Goal: Transaction & Acquisition: Purchase product/service

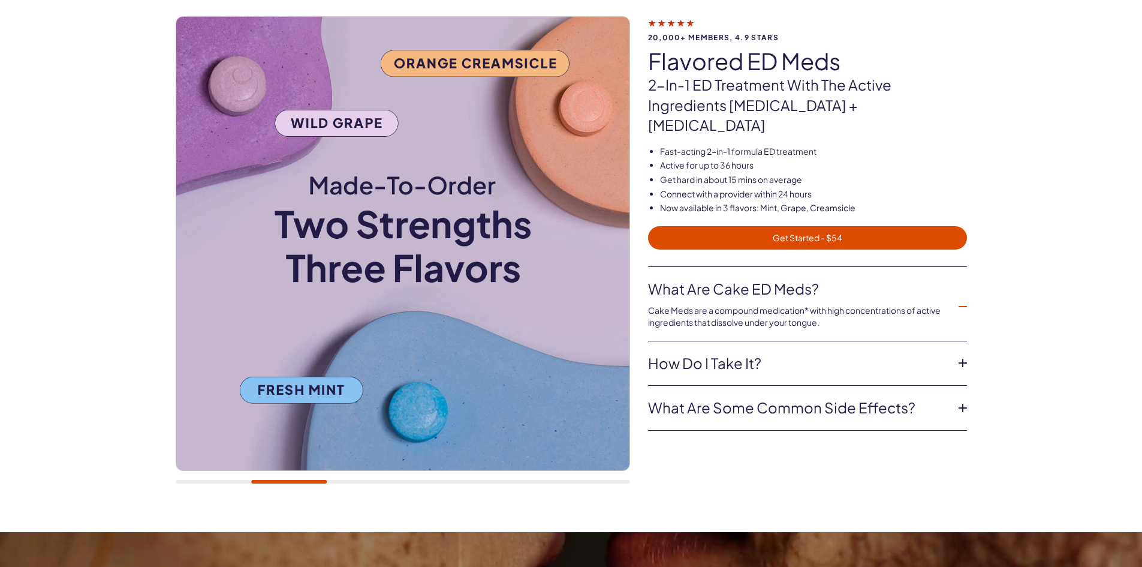
scroll to position [60, 0]
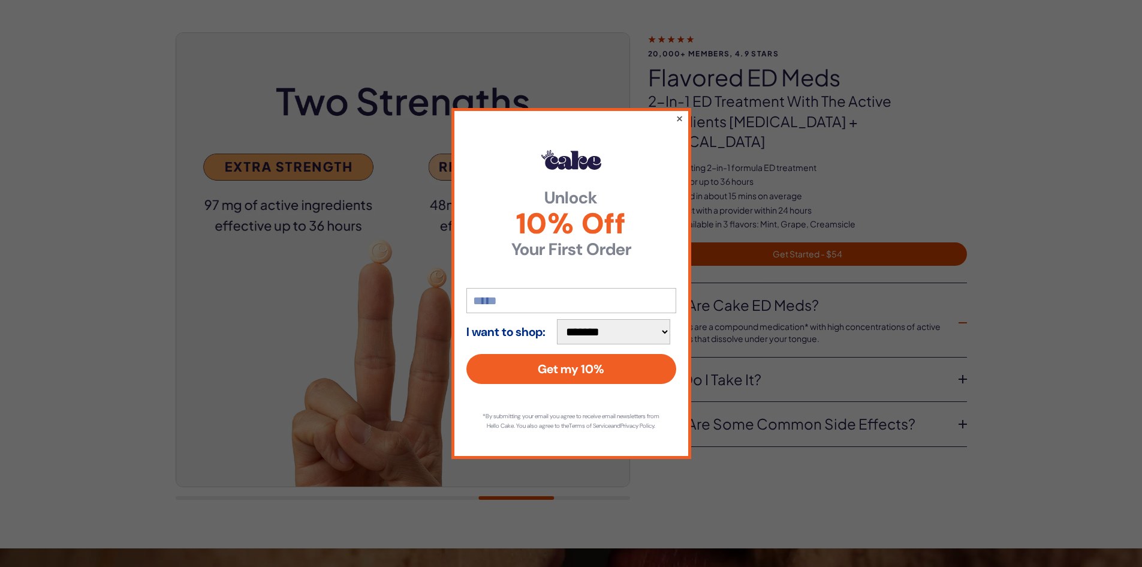
click at [682, 113] on button "×" at bounding box center [679, 118] width 8 height 14
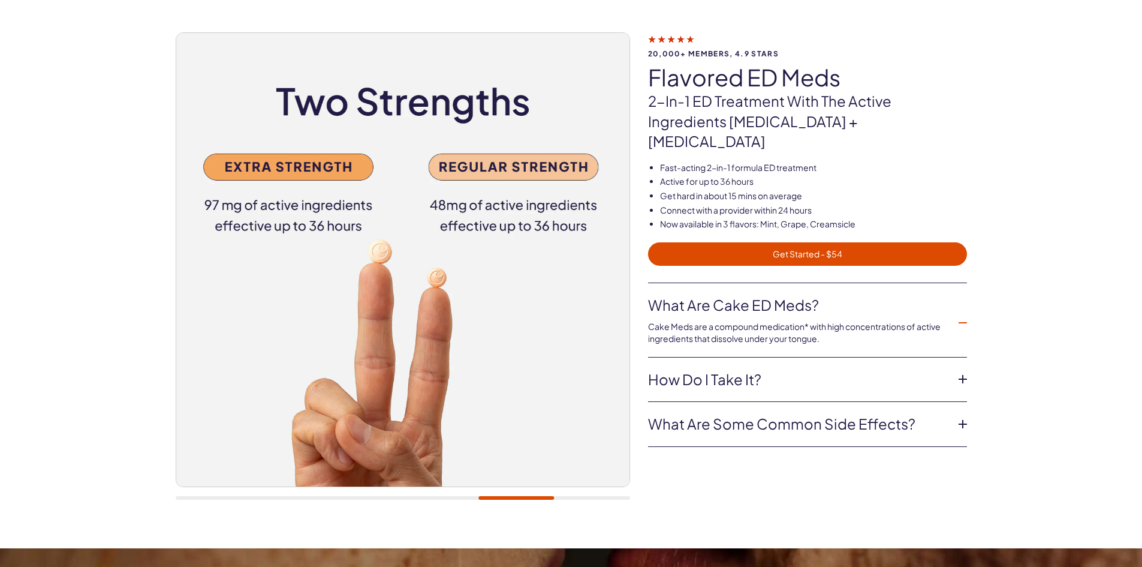
scroll to position [120, 0]
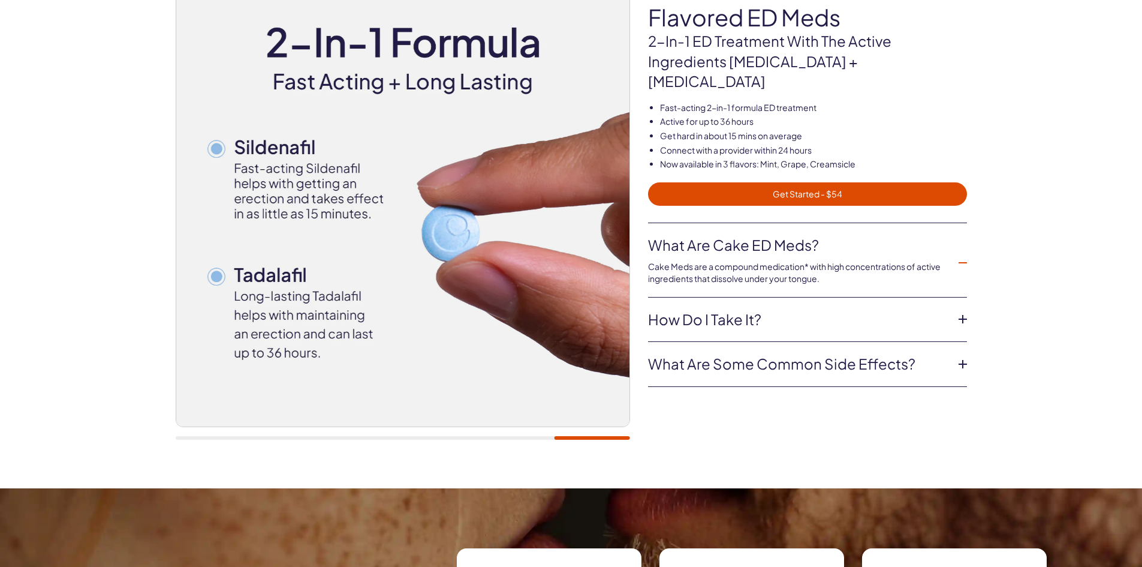
click at [813, 187] on span "Get Started - $54" at bounding box center [807, 194] width 305 height 14
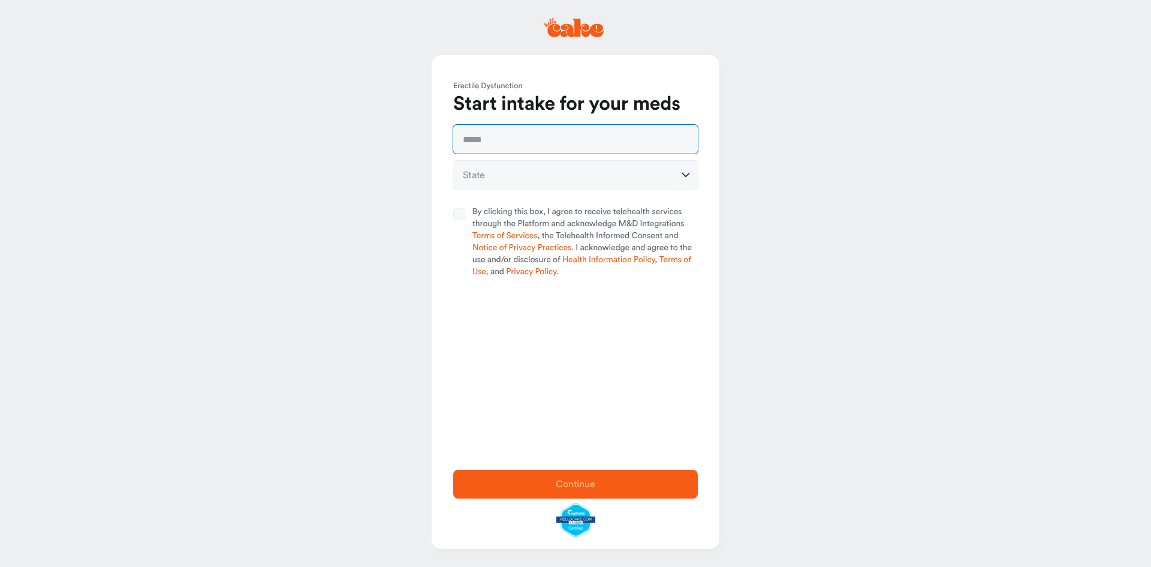
click at [571, 144] on input "text" at bounding box center [575, 139] width 245 height 29
type input "**********"
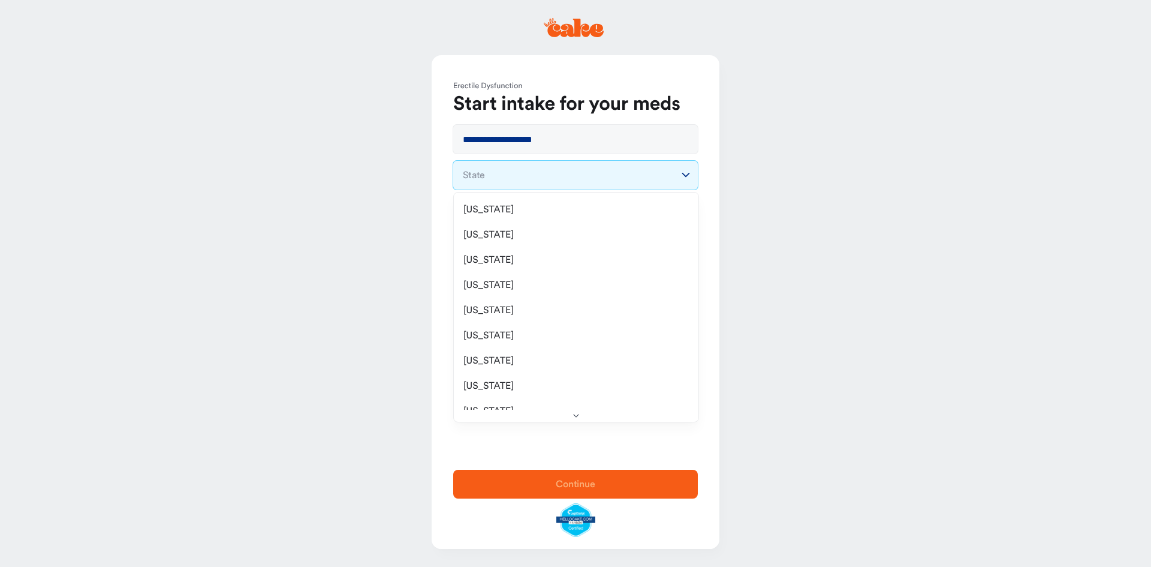
click at [683, 175] on html "**********" at bounding box center [575, 283] width 1151 height 567
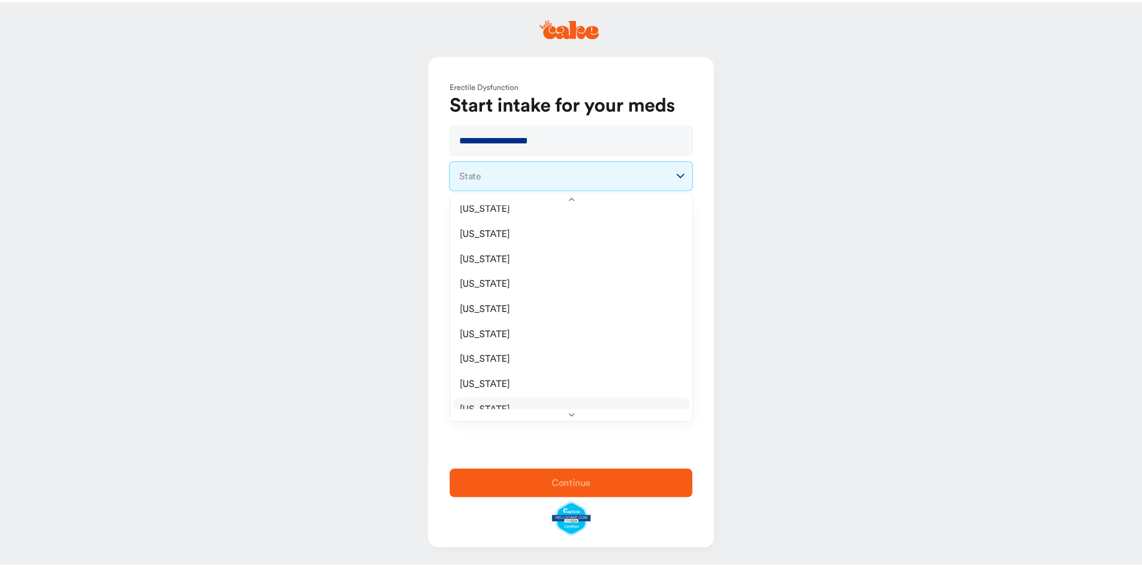
scroll to position [180, 0]
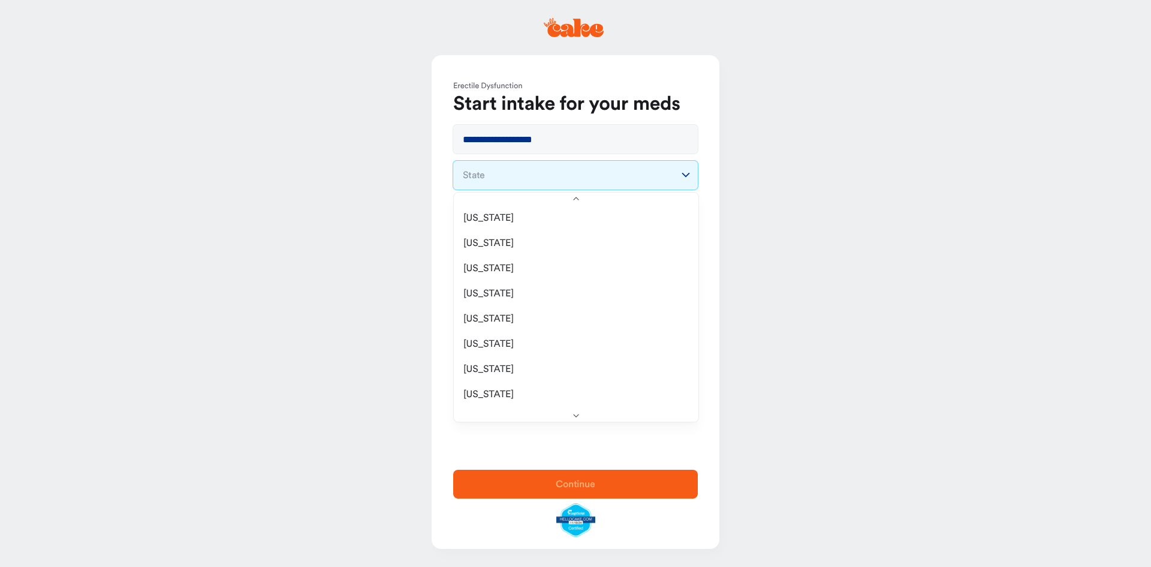
select select "**"
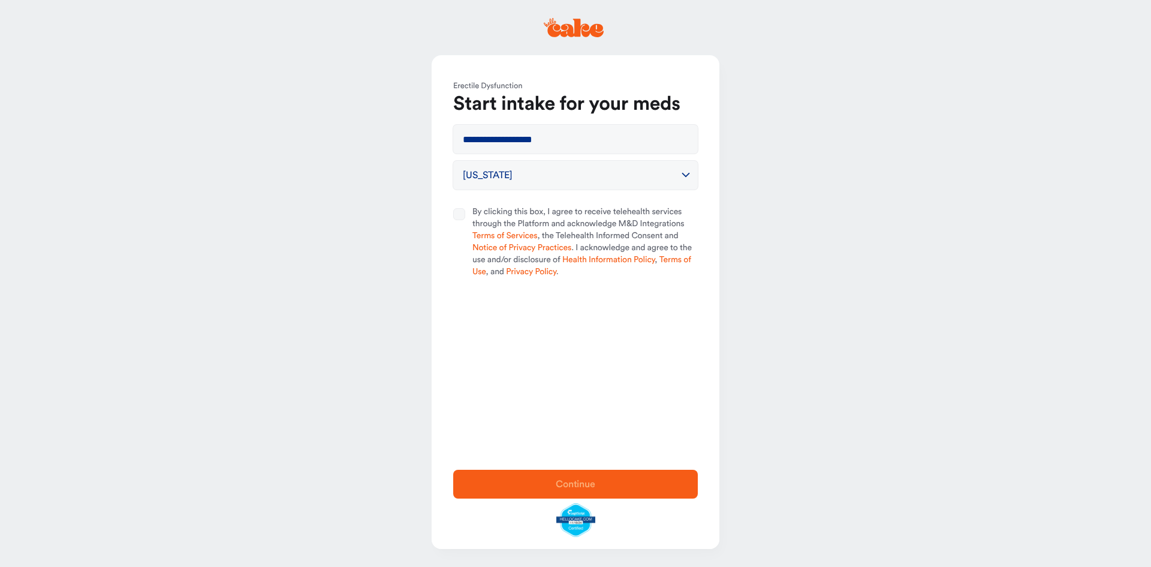
click at [455, 214] on button "By clicking this box, I agree to receive telehealth services through the Platfo…" at bounding box center [459, 214] width 12 height 12
click at [574, 482] on span "Continue" at bounding box center [576, 484] width 40 height 10
click at [648, 23] on link "please login" at bounding box center [642, 22] width 49 height 9
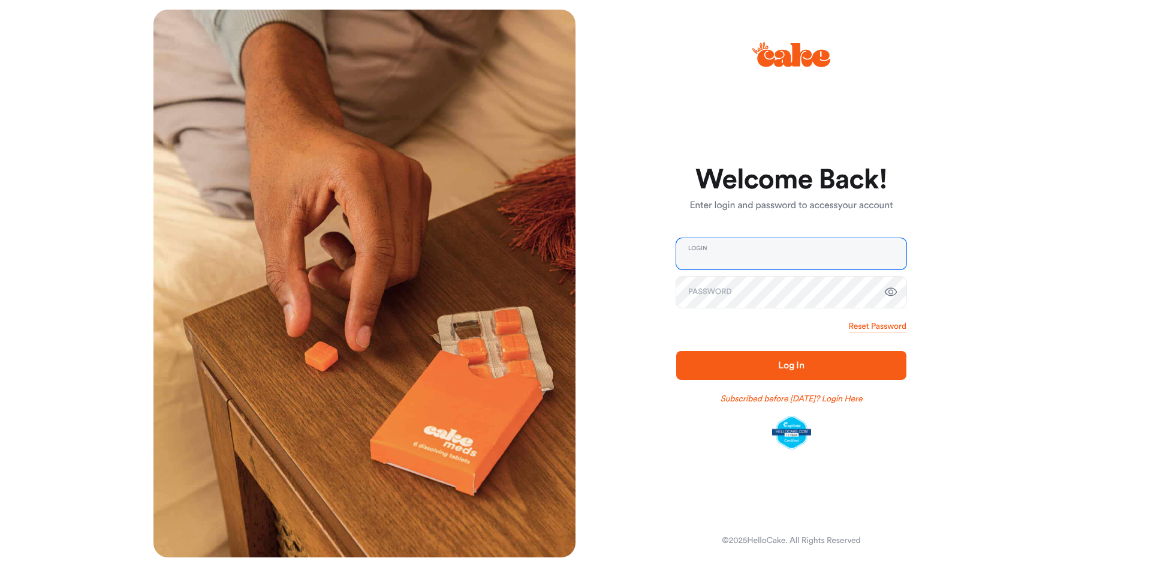
type input "**********"
click at [779, 368] on span "Log In" at bounding box center [791, 365] width 26 height 10
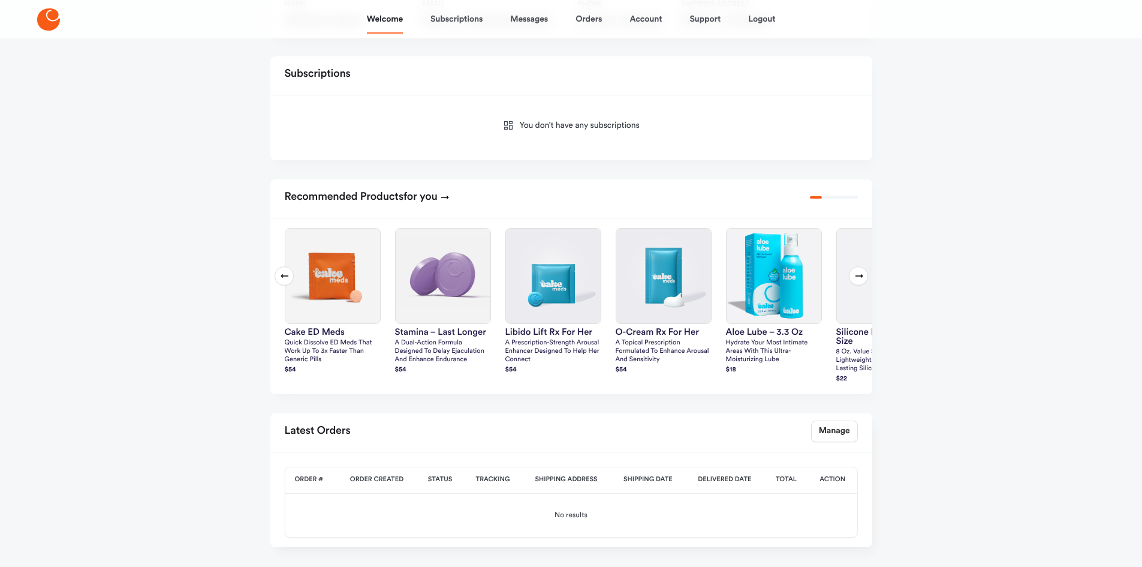
scroll to position [180, 0]
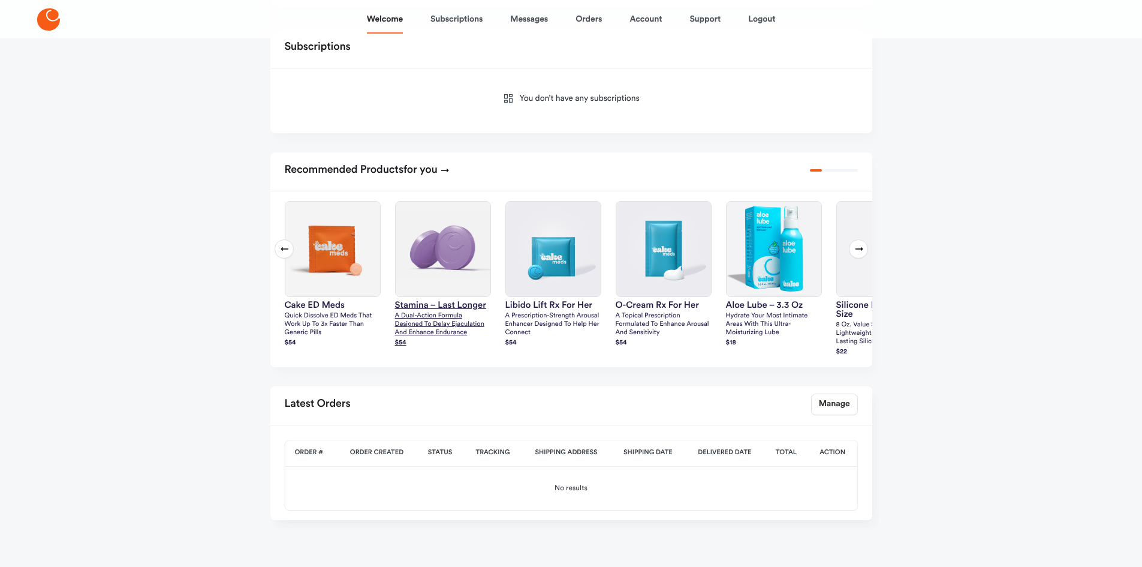
click at [459, 263] on img at bounding box center [443, 248] width 95 height 95
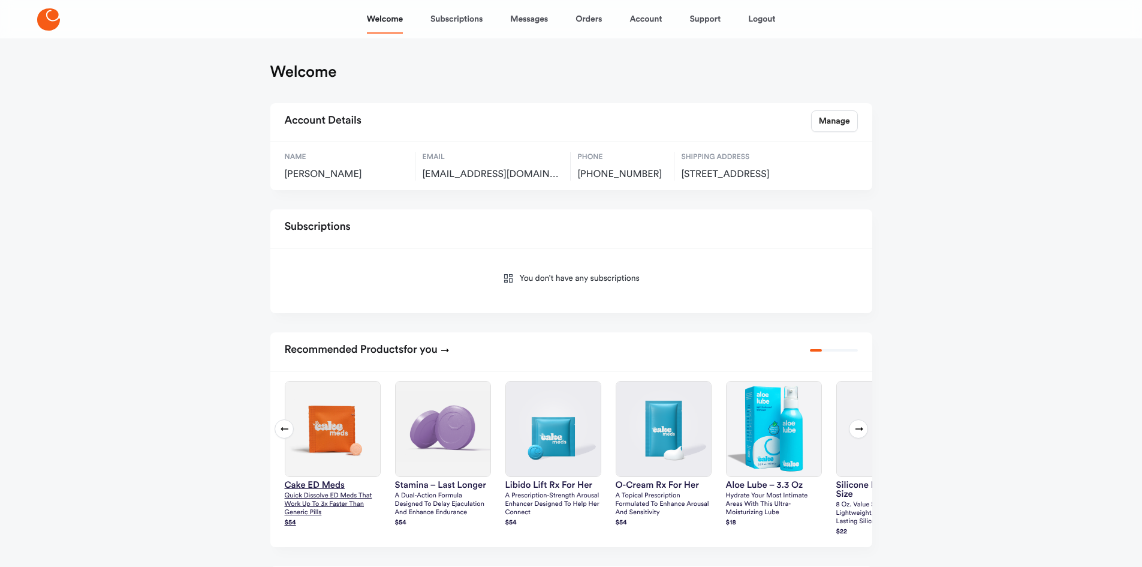
click at [334, 438] on img at bounding box center [332, 428] width 95 height 95
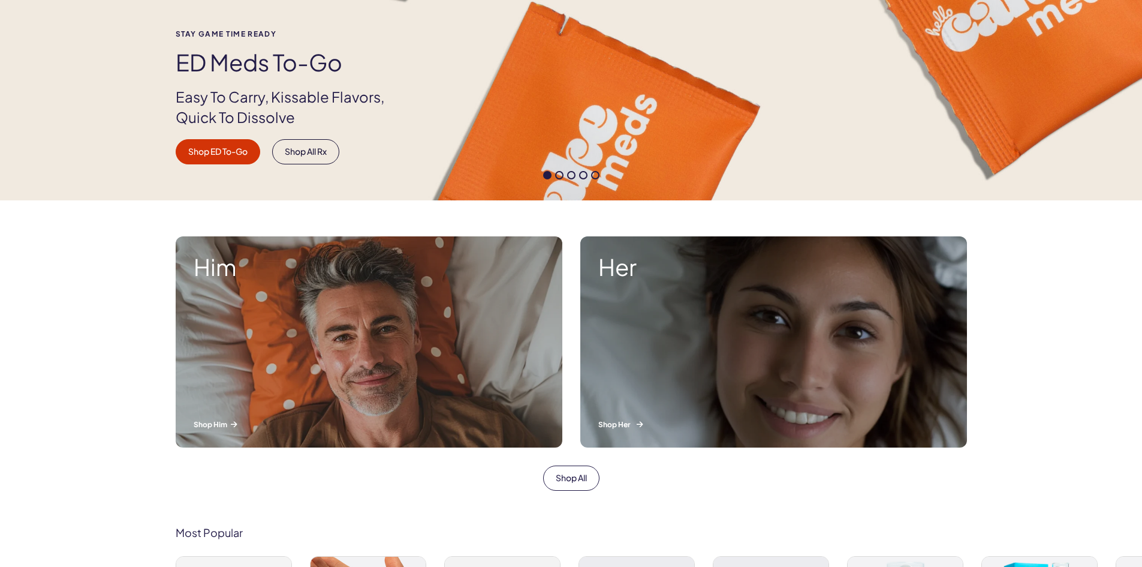
scroll to position [240, 0]
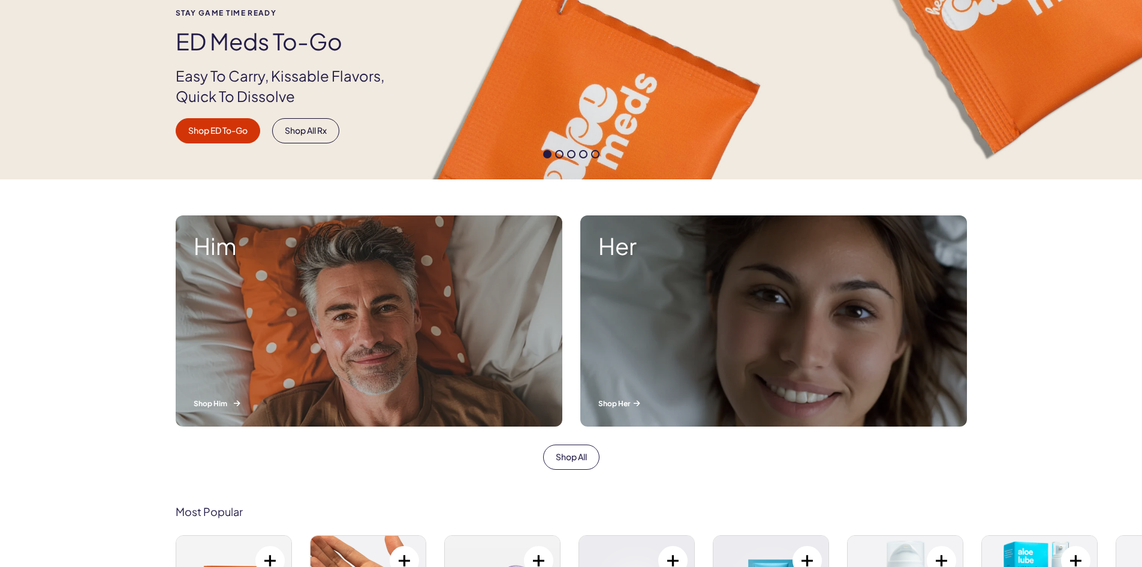
click at [375, 320] on div "Him Shop Him" at bounding box center [369, 320] width 387 height 211
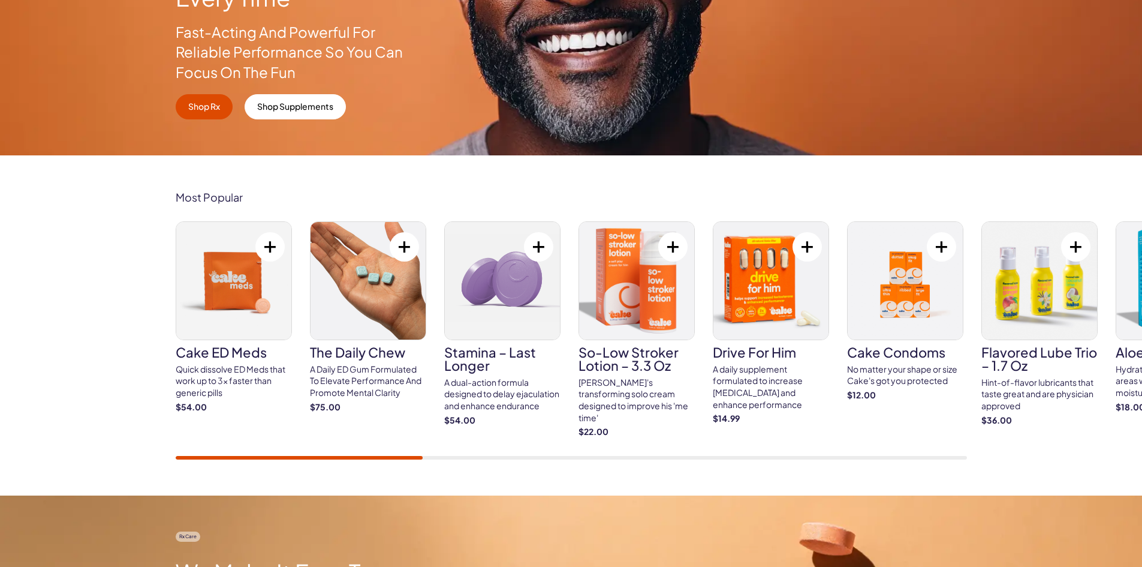
scroll to position [300, 0]
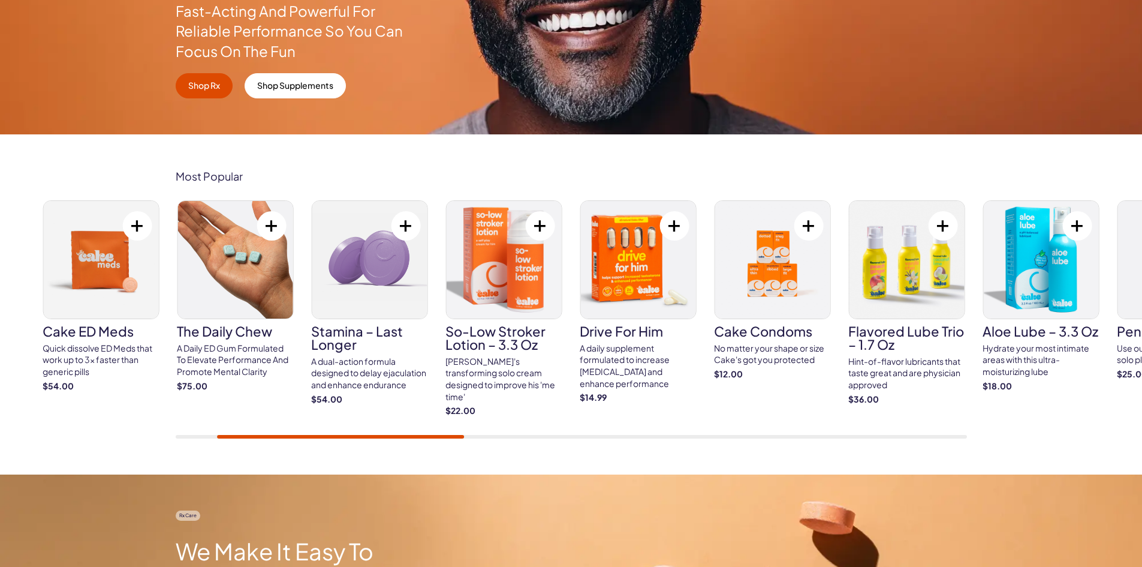
click at [97, 253] on img at bounding box center [100, 260] width 115 height 118
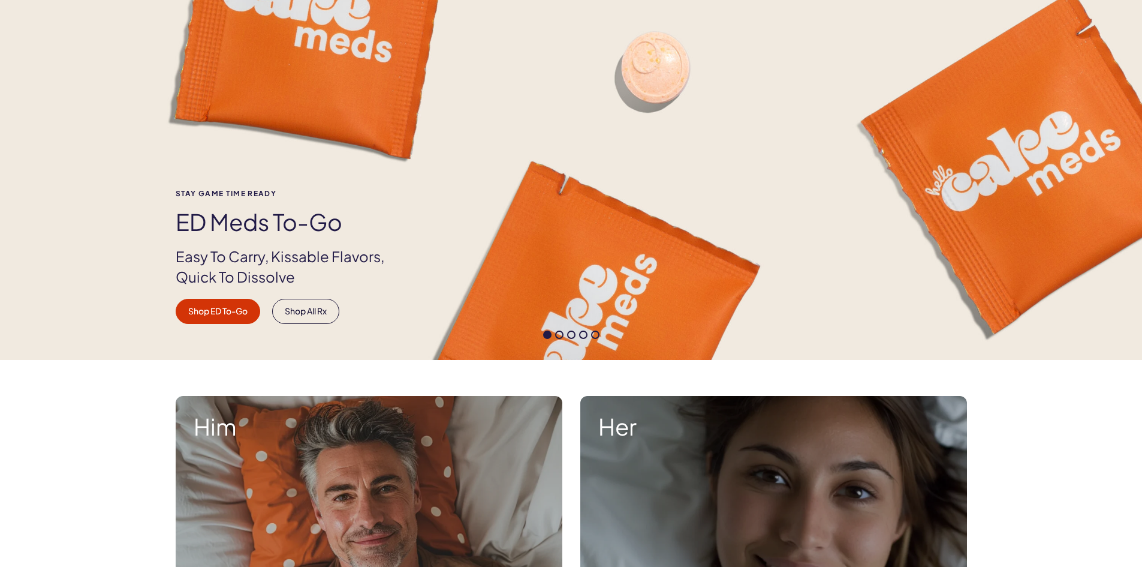
scroll to position [60, 0]
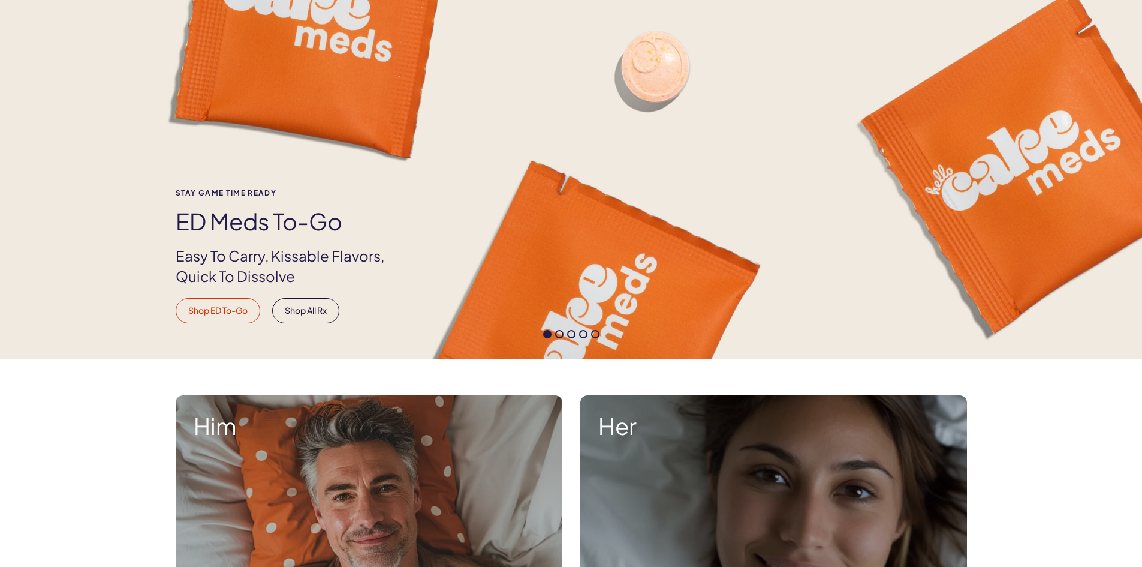
click at [218, 314] on link "Shop ED To-Go" at bounding box center [218, 310] width 85 height 25
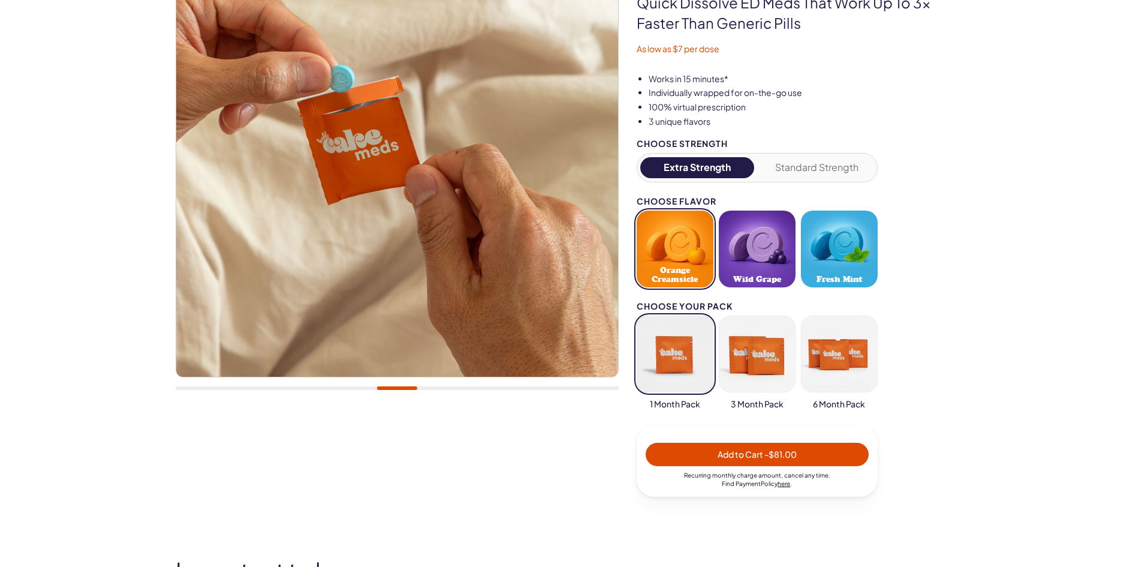
scroll to position [180, 0]
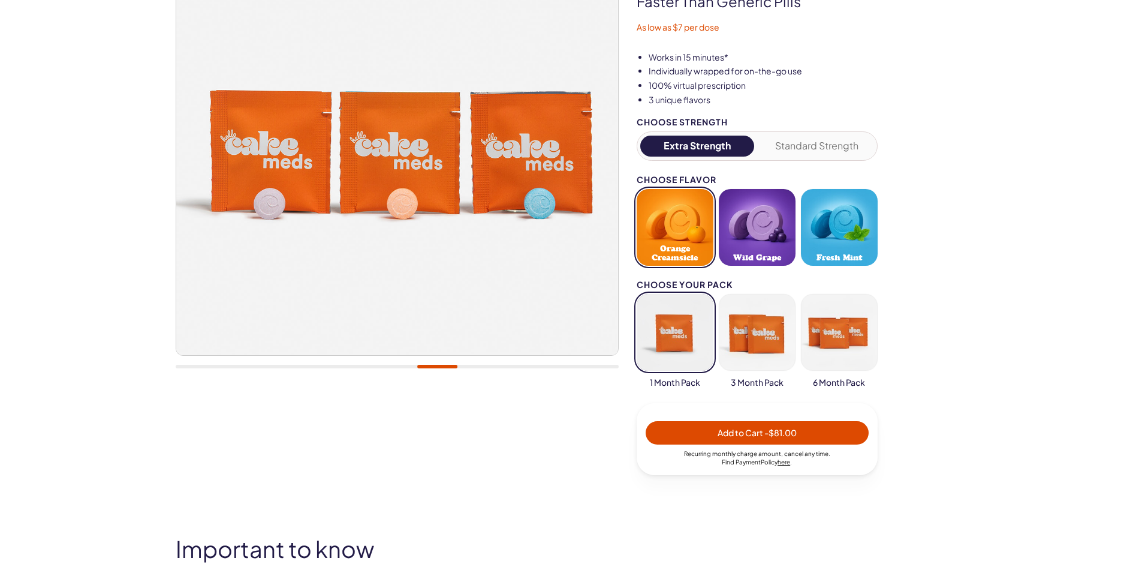
click at [669, 333] on button "button" at bounding box center [675, 332] width 77 height 77
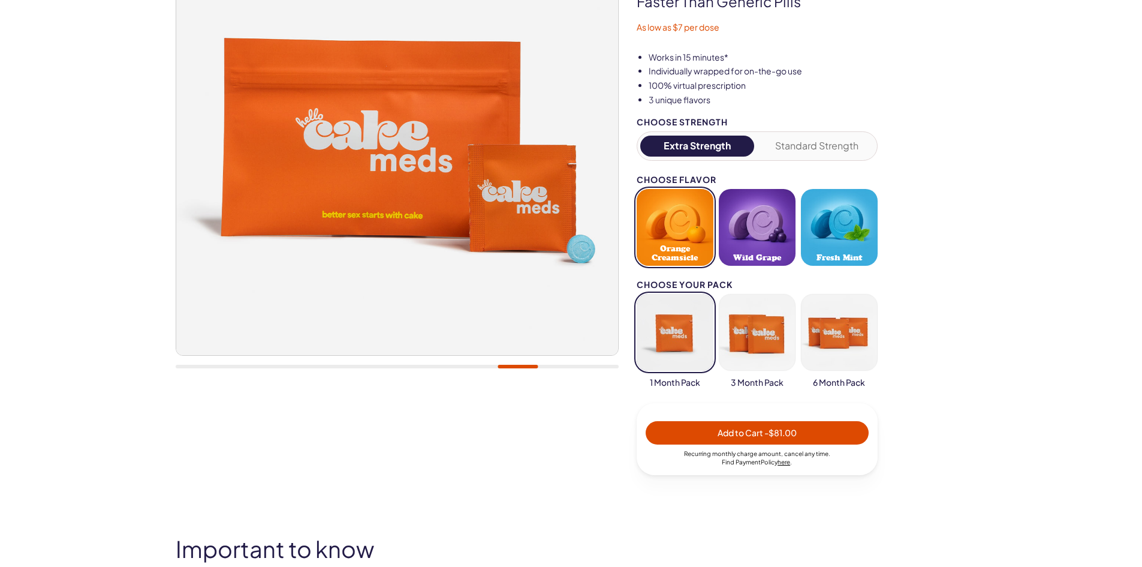
click at [856, 330] on button "button" at bounding box center [839, 332] width 77 height 77
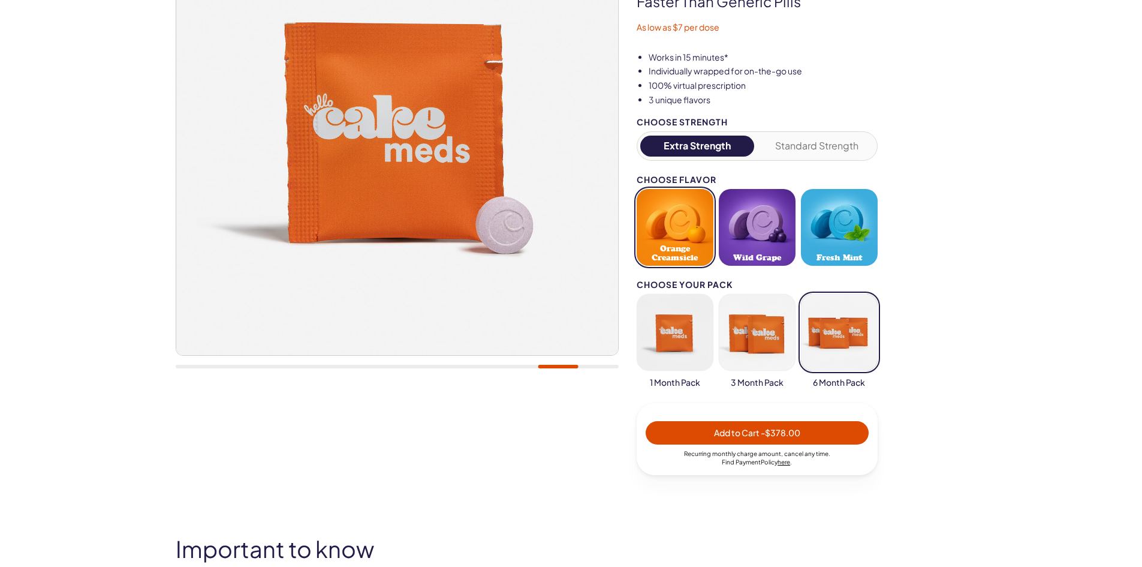
click at [737, 329] on button "button" at bounding box center [757, 332] width 77 height 77
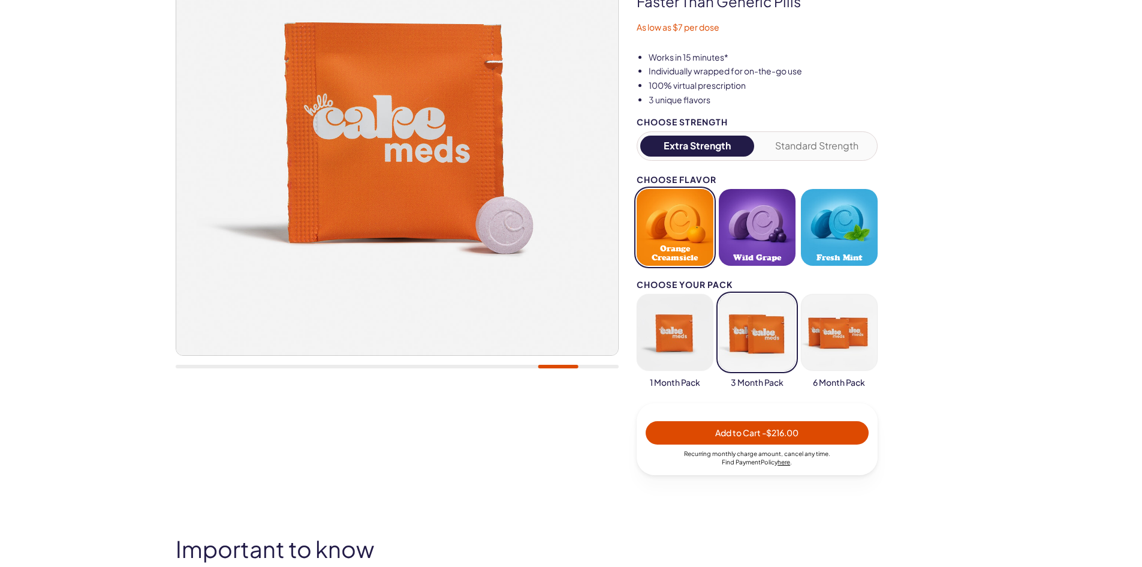
click at [664, 321] on button "button" at bounding box center [675, 332] width 77 height 77
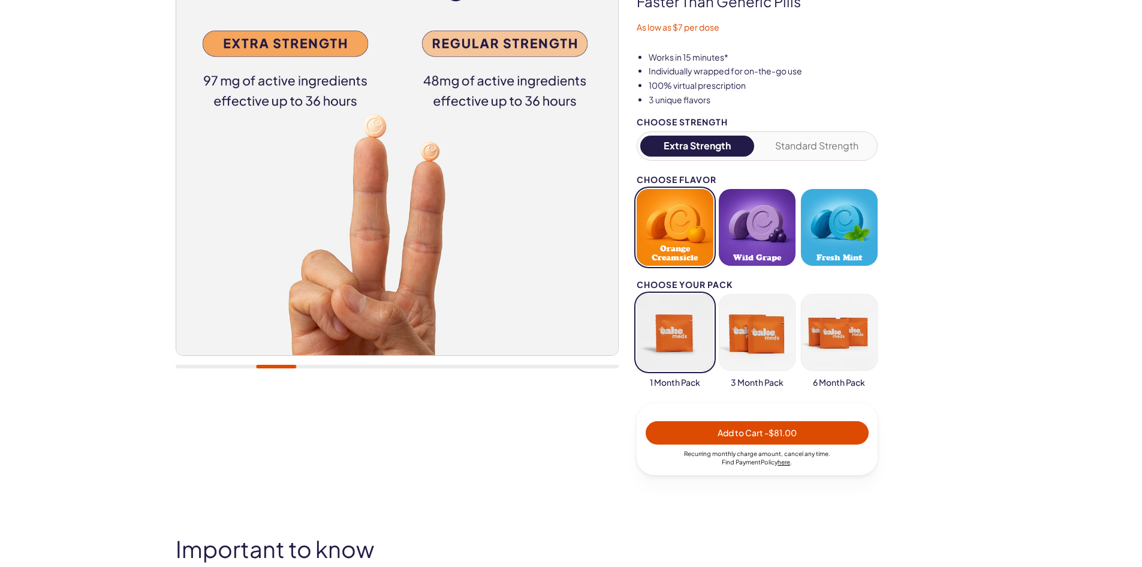
click at [754, 433] on span "Add to Cart - $81.00" at bounding box center [757, 432] width 79 height 11
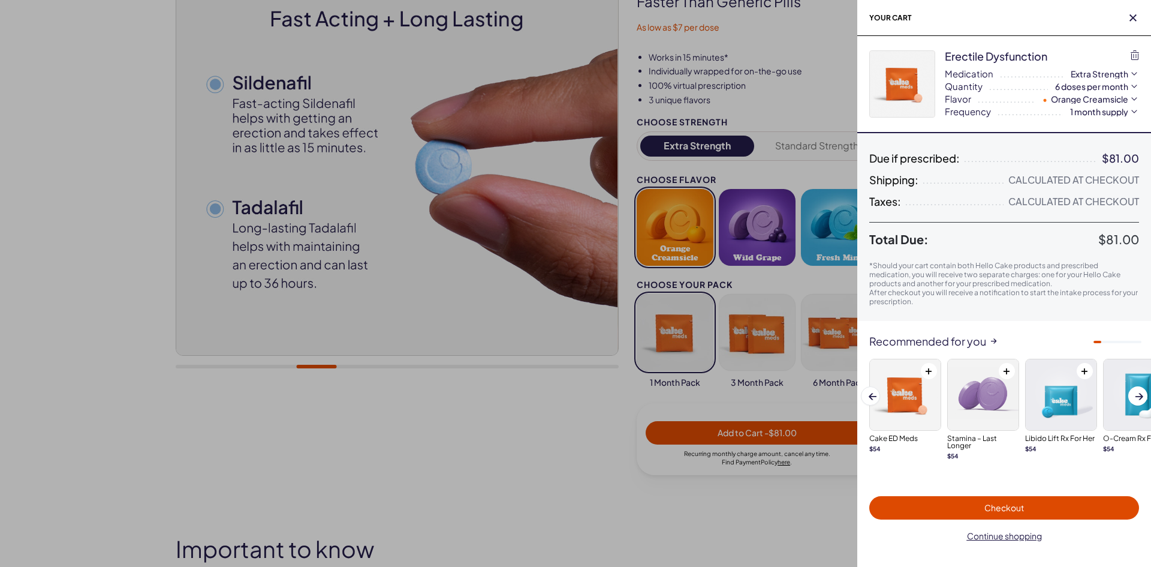
scroll to position [0, 0]
